Goal: Task Accomplishment & Management: Use online tool/utility

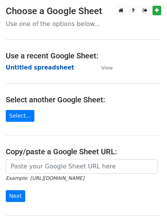
click at [53, 66] on strong "Untitled spreadsheet" at bounding box center [40, 67] width 68 height 7
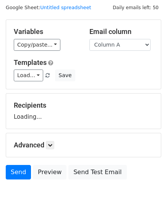
scroll to position [43, 0]
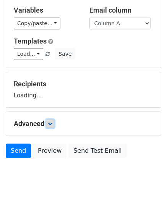
click at [51, 122] on icon at bounding box center [50, 124] width 5 height 5
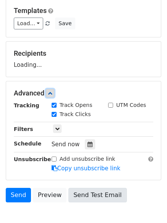
scroll to position [102, 0]
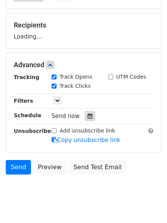
click at [88, 119] on div at bounding box center [90, 116] width 10 height 10
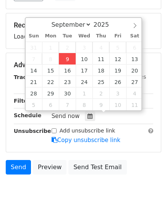
type input "2025-09-09 12:08"
type input "08"
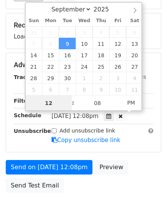
scroll to position [0, 0]
type input "4"
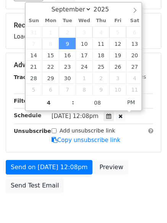
type input "2025-09-09 16:08"
click at [75, 196] on body "New Campaign Daily emails left: 50 Google Sheet: Untitled spreadsheet Variables…" at bounding box center [83, 66] width 167 height 324
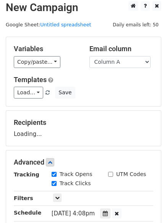
scroll to position [0, 0]
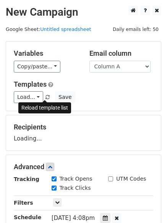
click at [45, 95] on span at bounding box center [47, 97] width 4 height 5
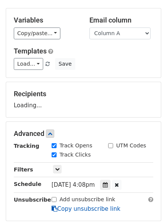
scroll to position [76, 0]
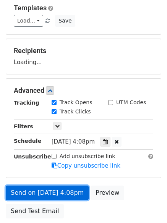
click at [68, 195] on link "Send on Sep 9 at 4:08pm" at bounding box center [47, 193] width 83 height 15
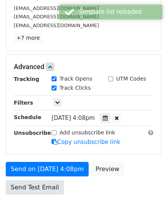
scroll to position [167, 0]
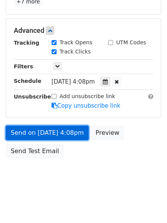
click at [66, 132] on link "Send on Sep 9 at 4:08pm" at bounding box center [47, 133] width 83 height 15
click at [66, 133] on link "Send on Sep 9 at 4:08pm" at bounding box center [47, 133] width 83 height 15
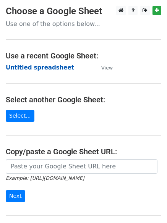
click at [55, 69] on strong "Untitled spreadsheet" at bounding box center [40, 67] width 68 height 7
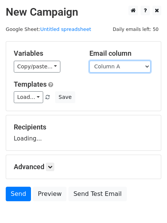
drag, startPoint x: 117, startPoint y: 65, endPoint x: 117, endPoint y: 72, distance: 7.7
click at [117, 65] on select "Column A Column B Column C Column D" at bounding box center [119, 67] width 61 height 12
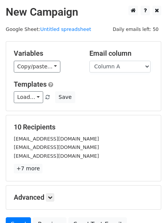
click at [115, 91] on div "Templates Load... No templates saved Save" at bounding box center [83, 91] width 151 height 23
click at [119, 67] on select "Column A Column B Column C Column D" at bounding box center [119, 67] width 61 height 12
select select "Column B"
click at [89, 61] on select "Column A Column B Column C Column D" at bounding box center [119, 67] width 61 height 12
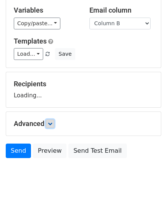
click at [48, 125] on link at bounding box center [50, 124] width 8 height 8
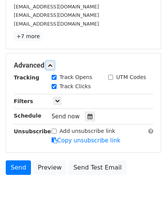
scroll to position [133, 0]
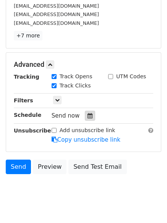
click at [89, 117] on icon at bounding box center [90, 115] width 5 height 5
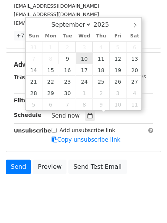
type input "2025-09-10 12:00"
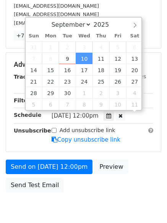
scroll to position [0, 0]
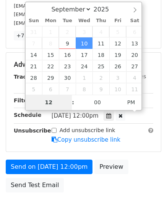
type input "5"
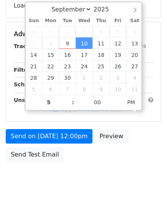
type input "2025-09-10 17:00"
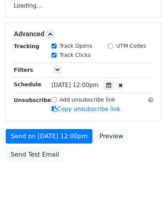
click at [91, 180] on body "New Campaign Daily emails left: 50 Google Sheet: Untitled spreadsheet Variables…" at bounding box center [83, 35] width 167 height 324
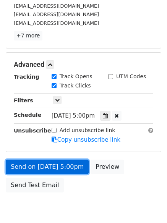
click at [76, 165] on link "Send on Sep 10 at 5:00pm" at bounding box center [47, 167] width 83 height 15
click at [71, 169] on link "Send on Sep 10 at 5:00pm" at bounding box center [47, 167] width 83 height 15
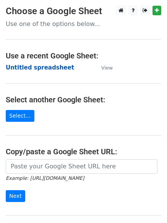
click at [45, 68] on strong "Untitled spreadsheet" at bounding box center [40, 67] width 68 height 7
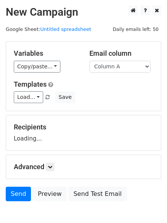
click at [124, 68] on select "Column A Column B Column C Column D" at bounding box center [119, 67] width 61 height 12
click at [89, 61] on select "Column A Column B Column C Column D" at bounding box center [119, 67] width 61 height 12
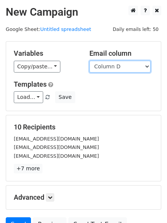
click at [120, 68] on select "Column A Column B Column C Column D" at bounding box center [119, 67] width 61 height 12
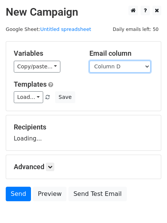
select select "Column C"
click at [89, 61] on select "Column A Column B Column C Column D" at bounding box center [119, 67] width 61 height 12
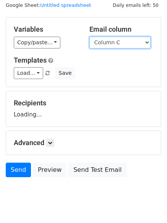
scroll to position [43, 0]
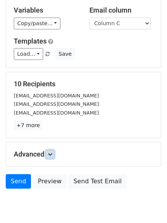
click at [52, 151] on link at bounding box center [50, 154] width 8 height 8
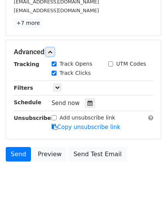
scroll to position [149, 0]
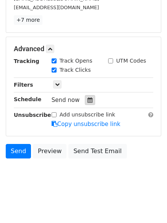
click at [90, 101] on div at bounding box center [90, 100] width 10 height 10
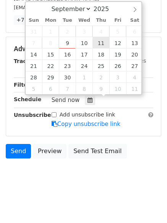
type input "2025-09-11 12:00"
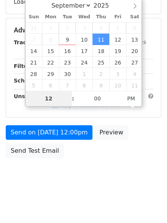
scroll to position [136, 0]
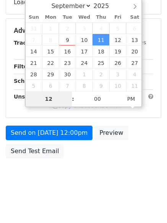
type input "6"
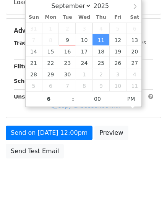
type input "2025-09-11 18:00"
click at [90, 179] on body "New Campaign Daily emails left: 50 Google Sheet: Untitled spreadsheet Variables…" at bounding box center [83, 31] width 167 height 324
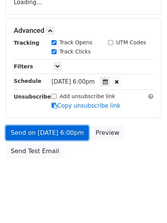
click at [69, 128] on link "Send on Sep 11 at 6:00pm" at bounding box center [47, 133] width 83 height 15
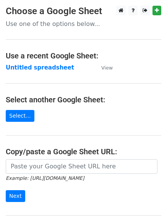
click at [46, 72] on main "Choose a Google Sheet Use one of the options below... Use a recent Google Sheet…" at bounding box center [83, 124] width 167 height 237
click at [50, 66] on strong "Untitled spreadsheet" at bounding box center [40, 67] width 68 height 7
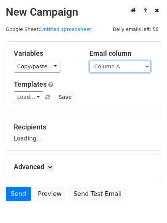
drag, startPoint x: 0, startPoint y: 0, endPoint x: 125, endPoint y: 68, distance: 142.3
click at [125, 68] on select "Column A Column B Column C Column D" at bounding box center [119, 67] width 61 height 12
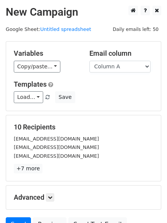
click at [112, 106] on div "Variables Copy/paste... {{Column A}} {{Column B}} {{Column C}} {{Column D}} Ema…" at bounding box center [83, 76] width 155 height 69
click at [122, 70] on select "Column A Column B Column C Column D" at bounding box center [119, 67] width 61 height 12
select select "Column D"
click at [89, 61] on select "Column A Column B Column C Column D" at bounding box center [119, 67] width 61 height 12
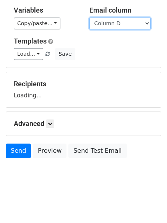
scroll to position [74, 0]
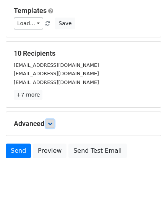
click at [48, 124] on link at bounding box center [50, 124] width 8 height 8
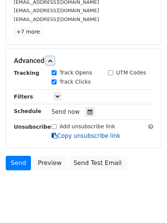
scroll to position [139, 0]
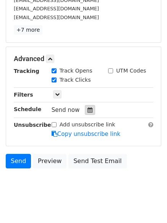
click at [89, 112] on icon at bounding box center [90, 109] width 5 height 5
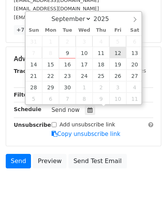
type input "[DATE] 12:00"
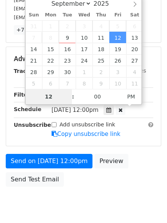
scroll to position [136, 0]
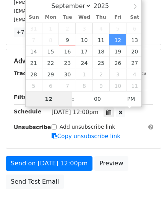
type input "7"
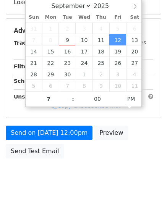
type input "[DATE] 19:00"
click at [81, 186] on body "New Campaign Daily emails left: 50 Google Sheet: Untitled spreadsheet Variables…" at bounding box center [83, 31] width 167 height 324
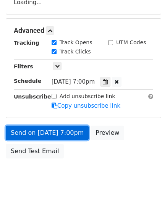
click at [68, 134] on link "Send on [DATE] 7:00pm" at bounding box center [47, 133] width 83 height 15
